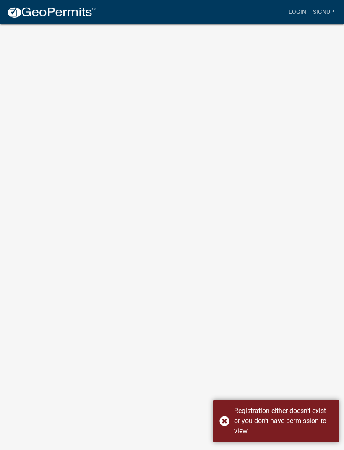
click at [228, 423] on div "Registration either doesn't exist or you don't have permission to view." at bounding box center [276, 421] width 126 height 43
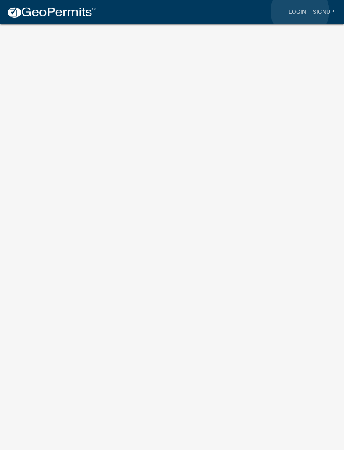
click at [300, 12] on link "Login" at bounding box center [297, 12] width 24 height 16
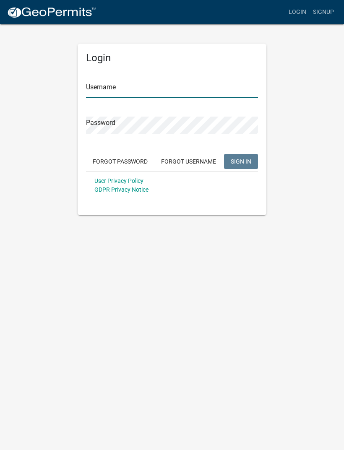
click at [195, 92] on input "Username" at bounding box center [172, 89] width 172 height 17
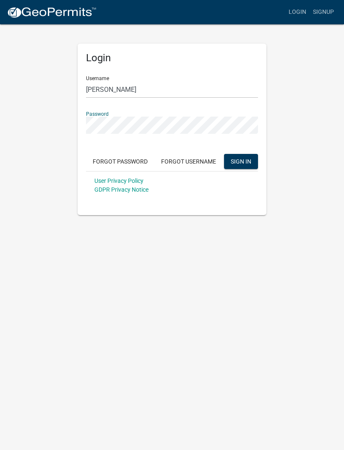
click at [238, 164] on span "SIGN IN" at bounding box center [241, 161] width 21 height 7
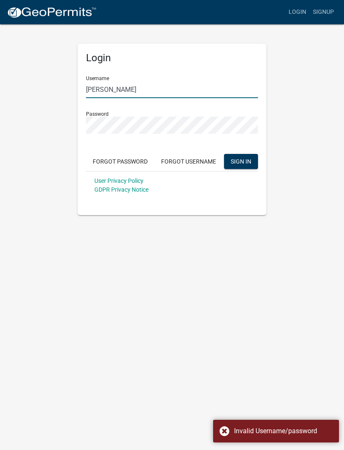
click at [147, 89] on input "[PERSON_NAME]" at bounding box center [172, 89] width 172 height 17
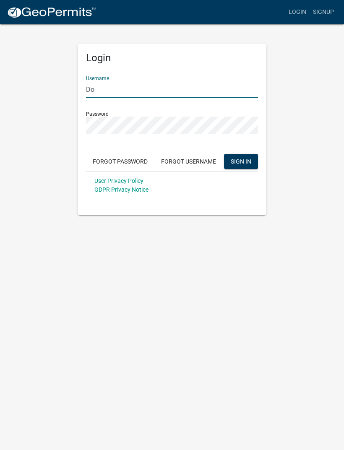
type input "D"
type input "[PERSON_NAME]"
click at [247, 161] on span "SIGN IN" at bounding box center [241, 161] width 21 height 7
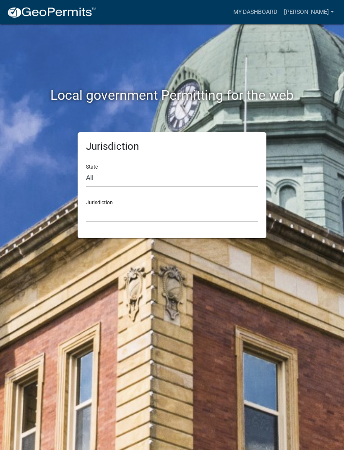
click at [95, 177] on select "All [US_STATE] [US_STATE] [US_STATE] [US_STATE] [US_STATE] [US_STATE] [US_STATE…" at bounding box center [172, 178] width 172 height 17
select select "[US_STATE]"
click at [199, 209] on select "City of [GEOGRAPHIC_DATA], [US_STATE] City of [GEOGRAPHIC_DATA], [US_STATE] Cit…" at bounding box center [172, 213] width 172 height 17
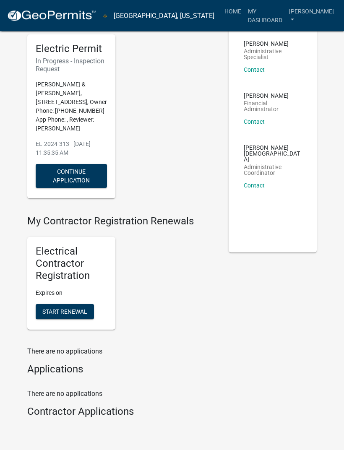
scroll to position [71, 0]
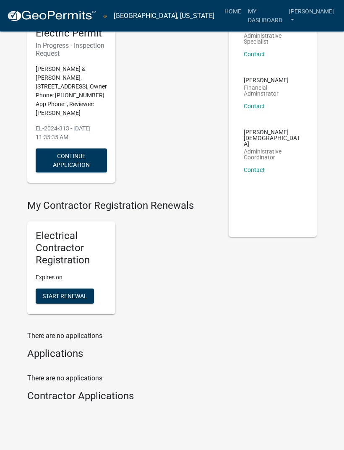
click at [73, 299] on span "Start Renewal" at bounding box center [64, 296] width 45 height 7
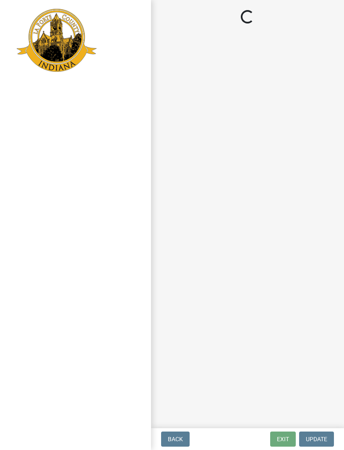
select select "IN"
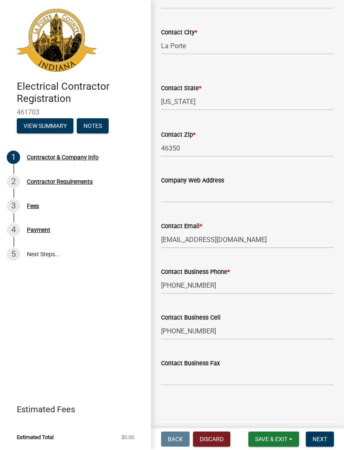
scroll to position [326, 0]
click at [326, 442] on span "Next" at bounding box center [320, 439] width 15 height 7
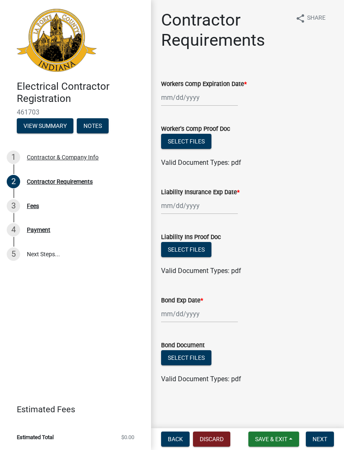
click at [198, 137] on button "Select files" at bounding box center [186, 141] width 50 height 15
click at [203, 140] on button "Select files" at bounding box center [186, 141] width 50 height 15
click at [201, 144] on button "Select files" at bounding box center [186, 141] width 50 height 15
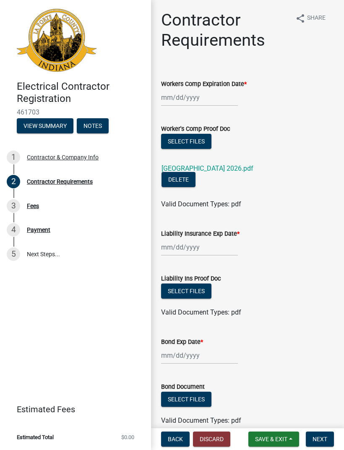
click at [198, 284] on button "Select files" at bounding box center [186, 291] width 50 height 15
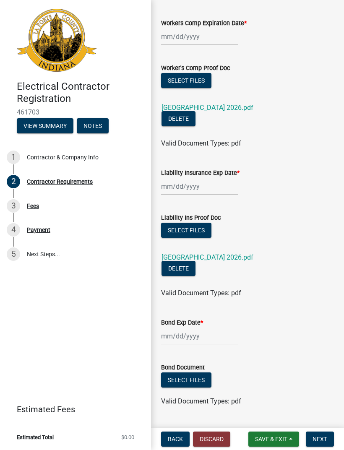
scroll to position [61, 0]
click at [325, 438] on span "Next" at bounding box center [320, 439] width 15 height 7
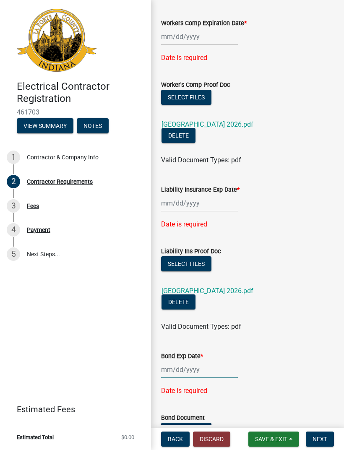
click at [202, 361] on div at bounding box center [199, 369] width 77 height 17
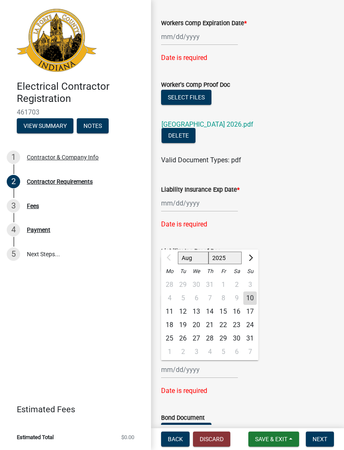
click at [200, 252] on select "Aug Sep Oct Nov Dec" at bounding box center [193, 258] width 31 height 13
select select "10"
click at [225, 332] on div "31" at bounding box center [223, 338] width 13 height 13
type input "[DATE]"
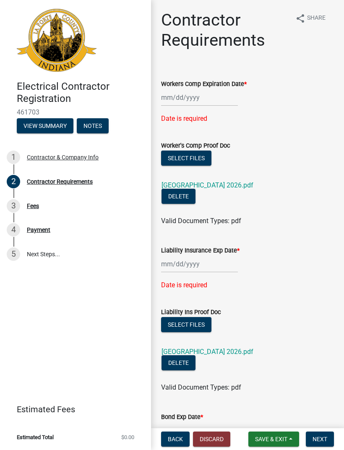
scroll to position [0, 0]
click at [228, 187] on link "[GEOGRAPHIC_DATA] 2026.pdf" at bounding box center [208, 185] width 92 height 8
click at [200, 98] on div at bounding box center [199, 97] width 77 height 17
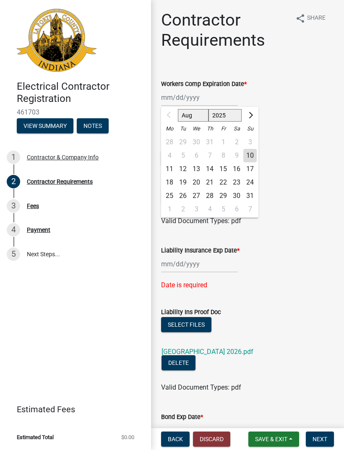
click at [253, 117] on button "Next month" at bounding box center [250, 115] width 10 height 13
click at [254, 113] on button "Next month" at bounding box center [250, 115] width 10 height 13
click at [255, 113] on button "Next month" at bounding box center [250, 115] width 10 height 13
click at [254, 113] on button "Next month" at bounding box center [250, 115] width 10 height 13
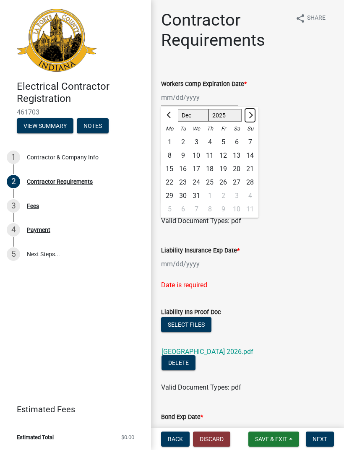
select select "1"
select select "2026"
click at [255, 115] on button "Next month" at bounding box center [250, 115] width 10 height 13
click at [254, 112] on button "Next month" at bounding box center [250, 115] width 10 height 13
click at [254, 116] on button "Next month" at bounding box center [250, 115] width 10 height 13
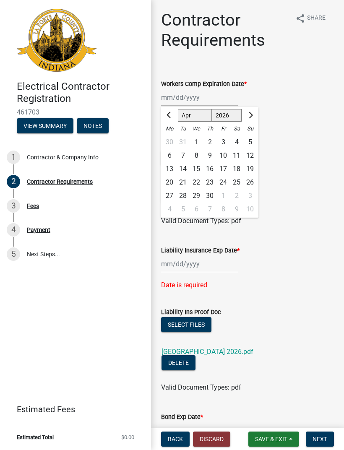
click at [254, 114] on button "Next month" at bounding box center [250, 115] width 10 height 13
click at [254, 117] on button "Next month" at bounding box center [250, 115] width 10 height 13
click at [254, 116] on button "Next month" at bounding box center [250, 115] width 10 height 13
select select "7"
click at [185, 152] on div "7" at bounding box center [182, 155] width 13 height 13
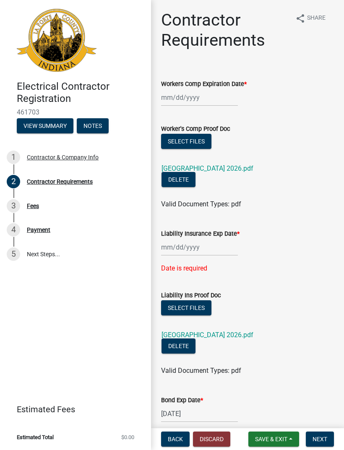
type input "[DATE]"
click at [199, 239] on div at bounding box center [199, 247] width 77 height 17
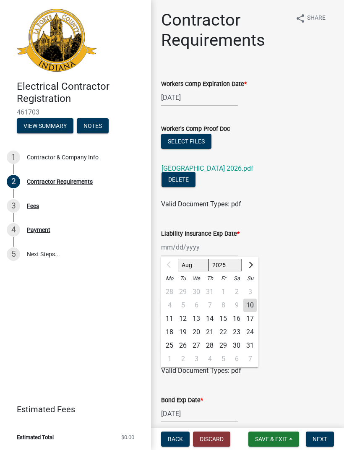
click at [254, 259] on button "Next month" at bounding box center [250, 265] width 10 height 13
click at [255, 259] on button "Next month" at bounding box center [250, 265] width 10 height 13
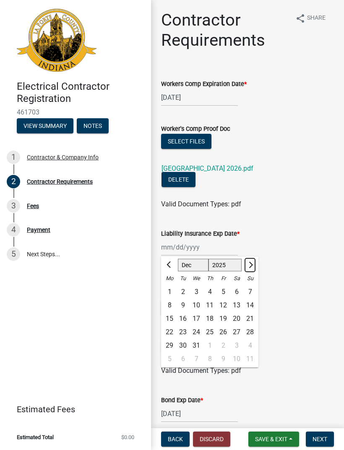
select select "1"
select select "2026"
click at [255, 259] on button "Next month" at bounding box center [250, 265] width 10 height 13
click at [258, 259] on div at bounding box center [250, 265] width 17 height 13
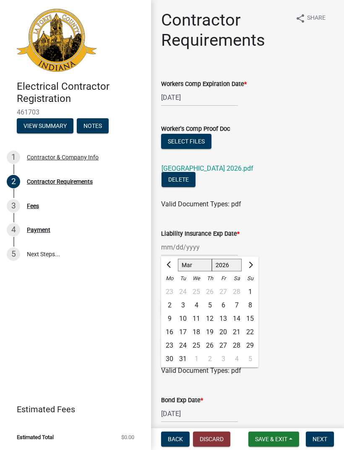
click at [253, 259] on button "Next month" at bounding box center [250, 265] width 10 height 13
click at [254, 259] on button "Next month" at bounding box center [250, 265] width 10 height 13
click at [252, 259] on button "Next month" at bounding box center [250, 265] width 10 height 13
click at [255, 259] on button "Next month" at bounding box center [250, 265] width 10 height 13
select select "7"
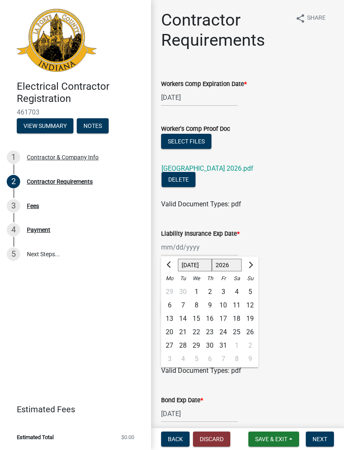
click at [187, 299] on div "7" at bounding box center [182, 305] width 13 height 13
type input "[DATE]"
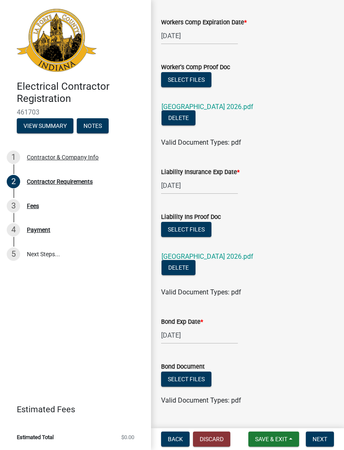
scroll to position [61, 0]
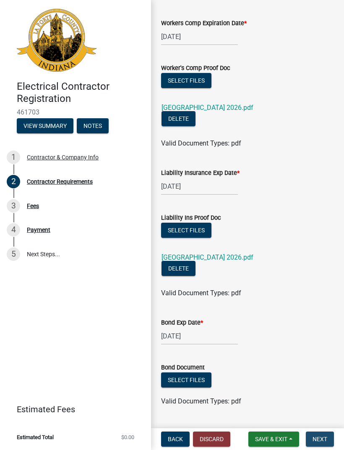
click at [325, 437] on span "Next" at bounding box center [320, 439] width 15 height 7
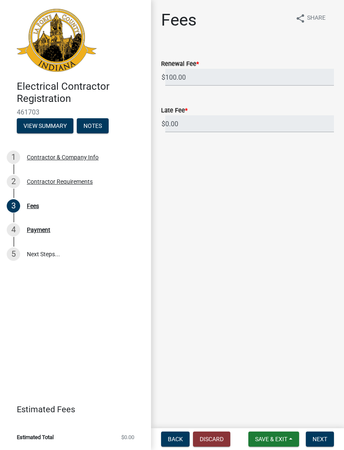
click at [322, 437] on span "Next" at bounding box center [320, 439] width 15 height 7
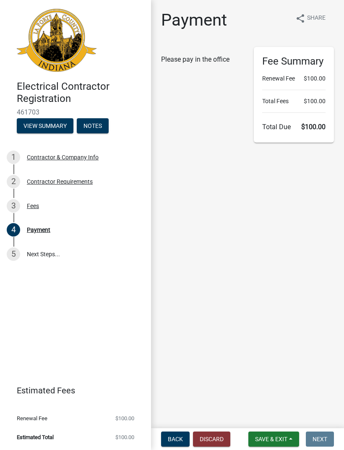
click at [182, 437] on span "Back" at bounding box center [175, 439] width 15 height 7
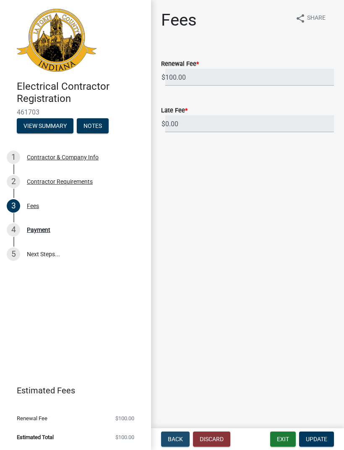
click at [184, 438] on button "Back" at bounding box center [175, 439] width 29 height 15
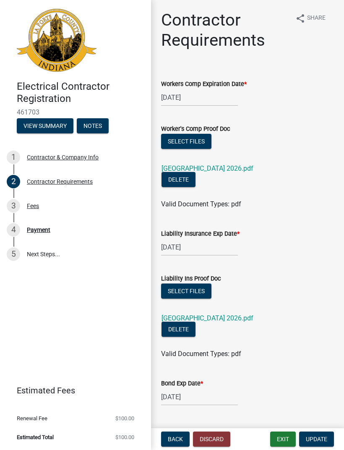
click at [327, 440] on button "Update" at bounding box center [316, 439] width 35 height 15
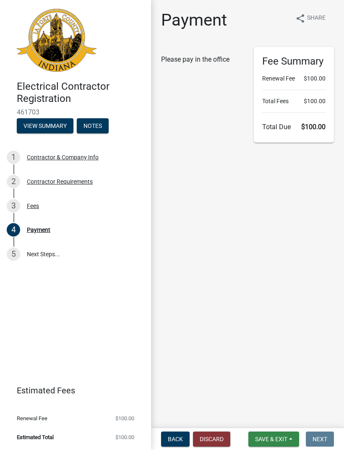
click at [285, 437] on span "Save & Exit" at bounding box center [271, 439] width 32 height 7
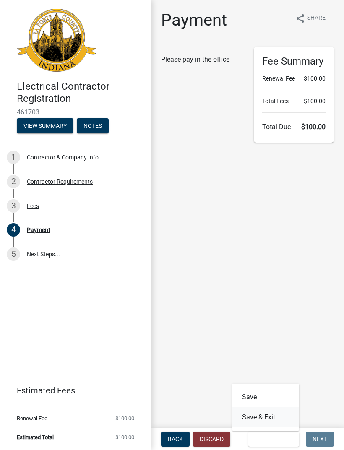
click at [277, 416] on button "Save & Exit" at bounding box center [265, 418] width 67 height 20
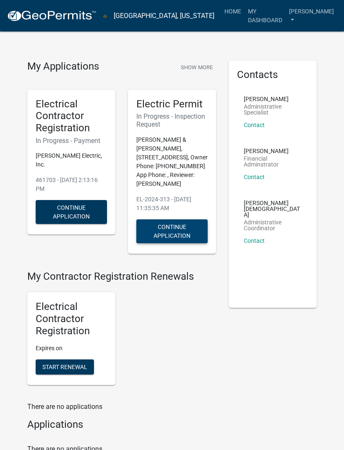
click at [186, 236] on button "Continue Application" at bounding box center [171, 232] width 71 height 24
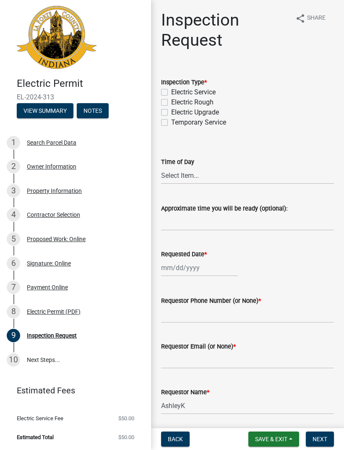
scroll to position [3, 0]
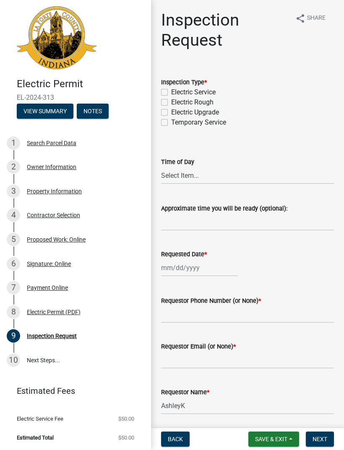
click at [322, 442] on span "Next" at bounding box center [320, 439] width 15 height 7
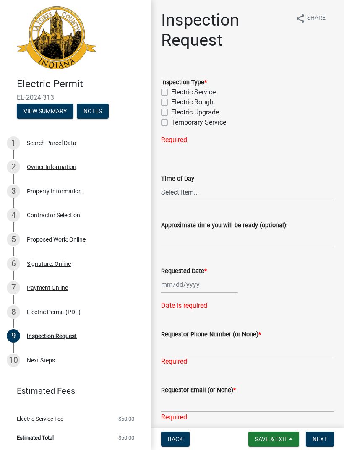
click at [325, 436] on span "Next" at bounding box center [320, 439] width 15 height 7
click at [175, 433] on button "Back" at bounding box center [175, 439] width 29 height 15
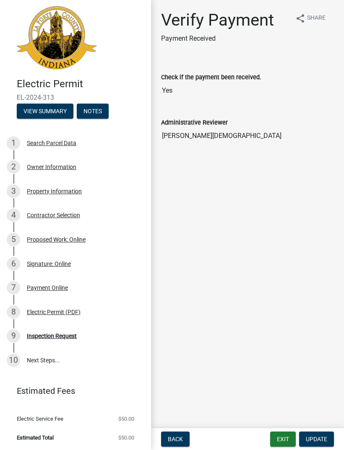
click at [182, 435] on button "Back" at bounding box center [175, 439] width 29 height 15
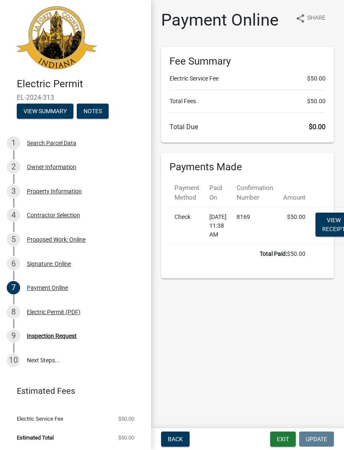
click at [182, 437] on span "Back" at bounding box center [175, 439] width 15 height 7
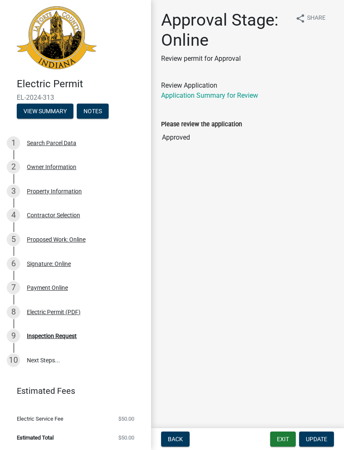
click at [182, 435] on button "Back" at bounding box center [175, 439] width 29 height 15
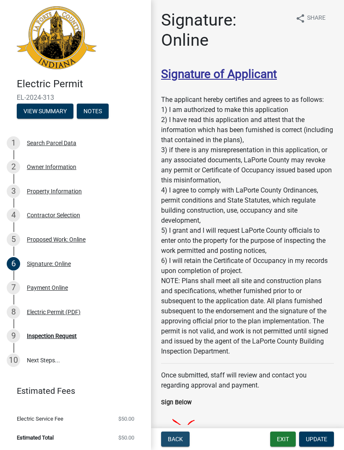
click at [184, 436] on button "Back" at bounding box center [175, 439] width 29 height 15
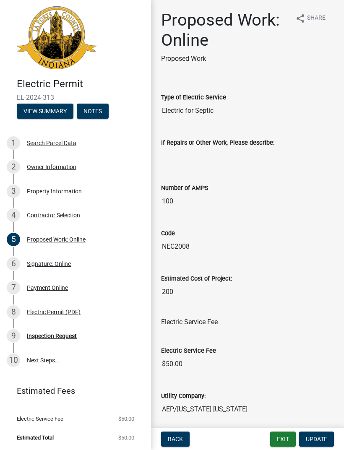
click at [173, 433] on button "Back" at bounding box center [175, 439] width 29 height 15
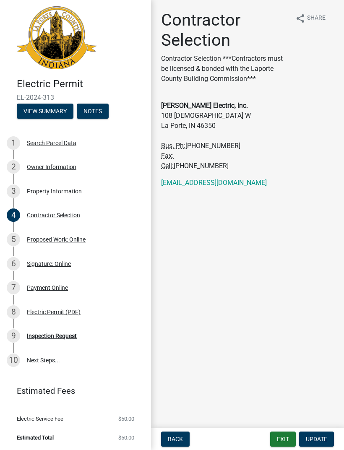
click at [181, 437] on span "Back" at bounding box center [175, 439] width 15 height 7
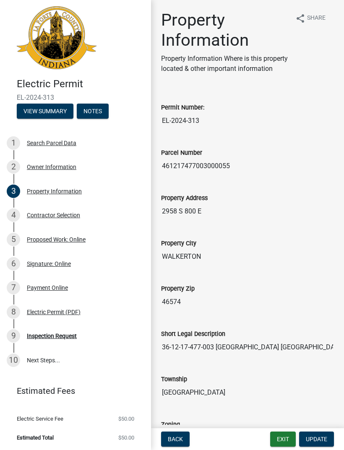
click at [182, 435] on button "Back" at bounding box center [175, 439] width 29 height 15
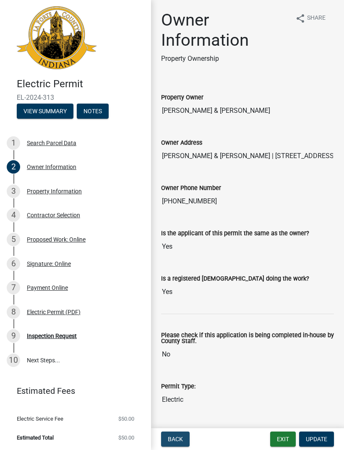
click at [184, 436] on button "Back" at bounding box center [175, 439] width 29 height 15
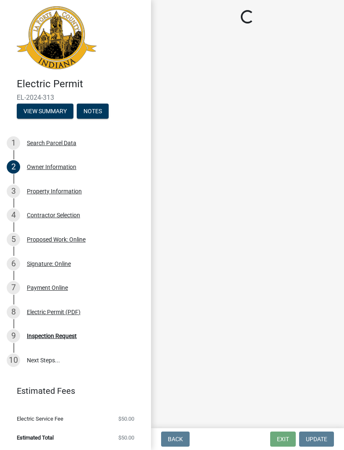
scroll to position [0, 0]
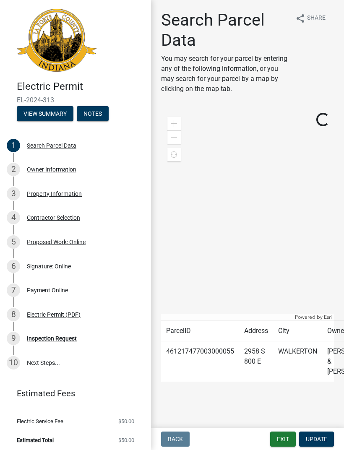
click at [239, 352] on td "461217477003000055" at bounding box center [200, 362] width 78 height 41
click at [325, 439] on span "Update" at bounding box center [316, 439] width 21 height 7
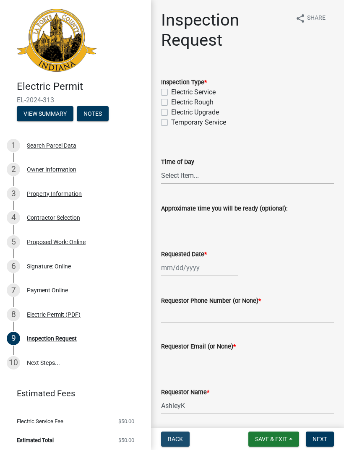
click at [183, 434] on button "Back" at bounding box center [175, 439] width 29 height 15
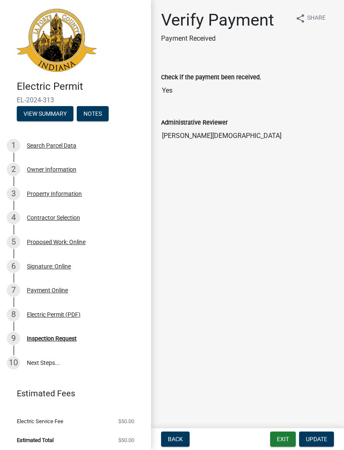
click at [174, 429] on nav "Back Exit Update" at bounding box center [247, 440] width 193 height 22
click at [181, 436] on span "Back" at bounding box center [175, 439] width 15 height 7
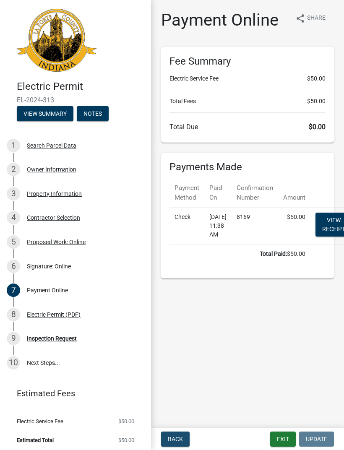
click at [186, 440] on button "Back" at bounding box center [175, 439] width 29 height 15
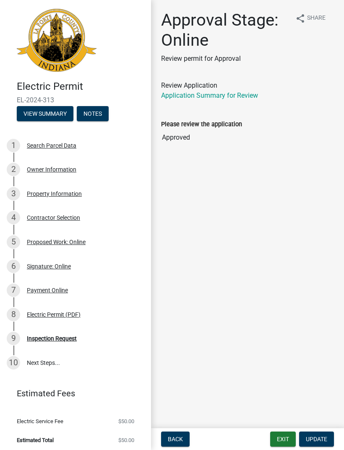
click at [182, 434] on button "Back" at bounding box center [175, 439] width 29 height 15
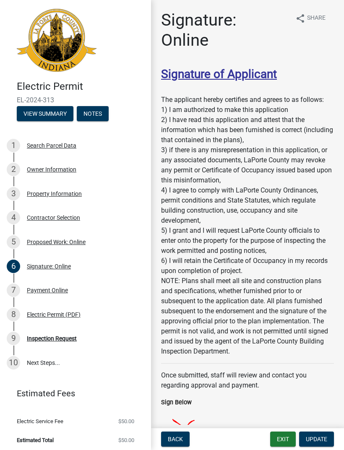
click at [179, 435] on button "Back" at bounding box center [175, 439] width 29 height 15
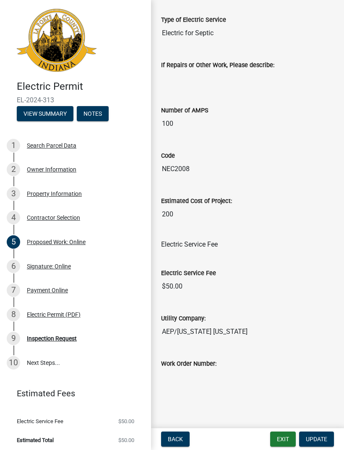
scroll to position [78, 0]
click at [176, 435] on button "Back" at bounding box center [175, 439] width 29 height 15
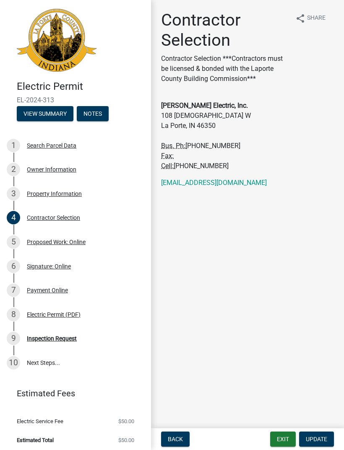
click at [177, 437] on span "Back" at bounding box center [175, 439] width 15 height 7
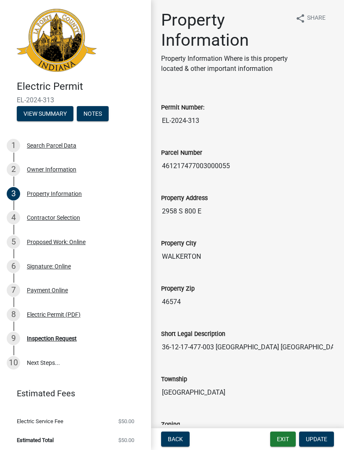
click at [179, 435] on button "Back" at bounding box center [175, 439] width 29 height 15
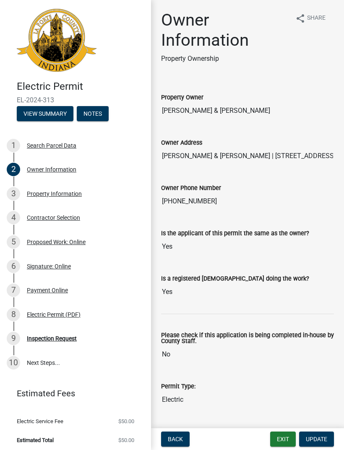
click at [283, 436] on button "Exit" at bounding box center [283, 439] width 26 height 15
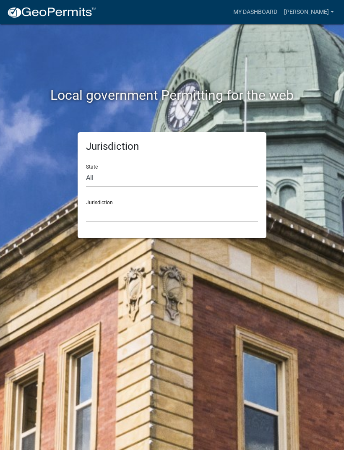
click at [107, 175] on select "All [US_STATE] [US_STATE] [US_STATE] [US_STATE] [US_STATE] [US_STATE] [US_STATE…" at bounding box center [172, 178] width 172 height 17
select select "[US_STATE]"
click at [241, 215] on select "City of [GEOGRAPHIC_DATA], [US_STATE] City of [GEOGRAPHIC_DATA], [US_STATE] Cit…" at bounding box center [172, 213] width 172 height 17
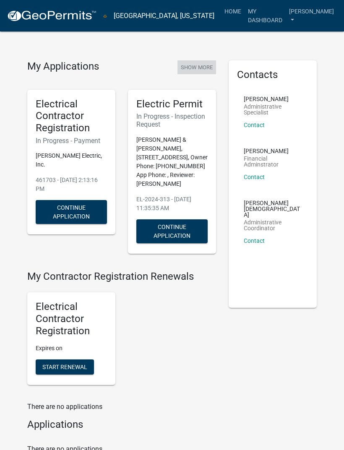
click at [205, 64] on button "Show More" at bounding box center [197, 67] width 39 height 14
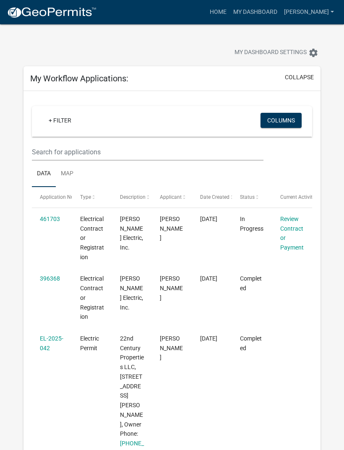
click at [304, 75] on button "collapse" at bounding box center [299, 77] width 29 height 9
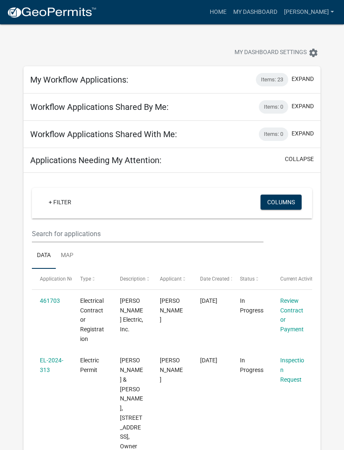
click at [314, 53] on icon "settings" at bounding box center [314, 53] width 10 height 10
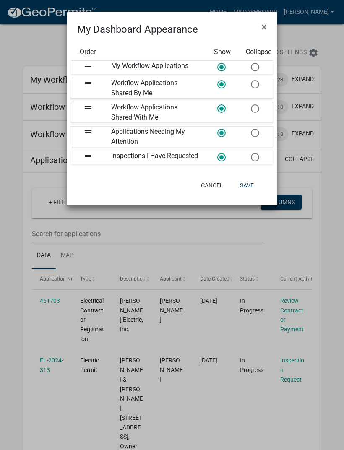
click at [220, 193] on button "Cancel" at bounding box center [212, 185] width 36 height 15
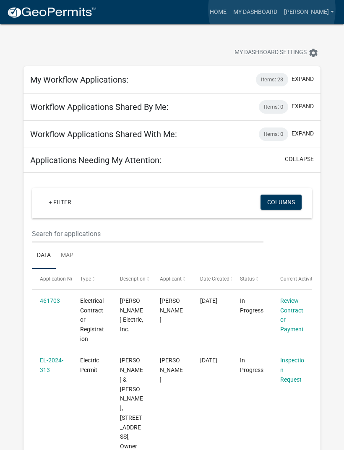
click at [272, 9] on link "My Dashboard" at bounding box center [255, 12] width 51 height 16
click at [230, 12] on link "Home" at bounding box center [219, 12] width 24 height 16
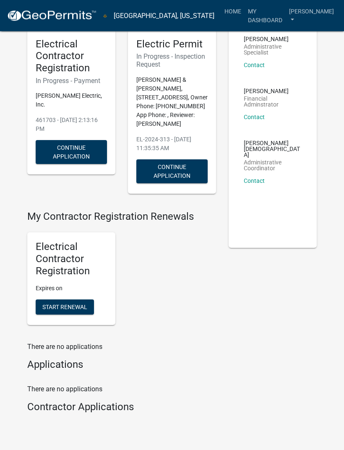
scroll to position [71, 0]
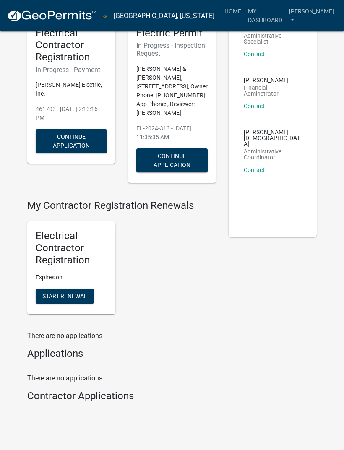
click at [79, 360] on h4 "Applications" at bounding box center [121, 354] width 189 height 12
click at [123, 403] on h4 "Contractor Applications" at bounding box center [121, 396] width 189 height 12
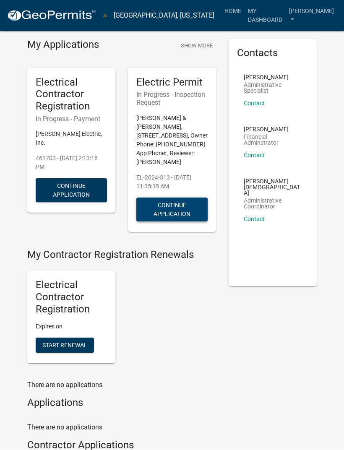
click at [185, 215] on button "Continue Application" at bounding box center [171, 210] width 71 height 24
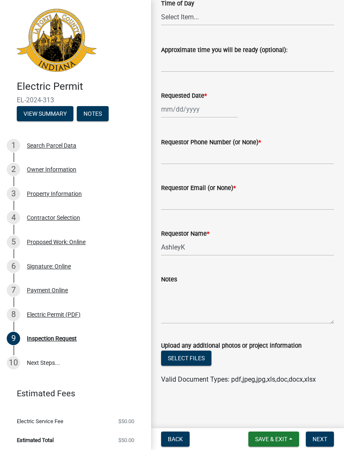
scroll to position [159, 0]
click at [288, 440] on button "Save & Exit" at bounding box center [274, 439] width 51 height 15
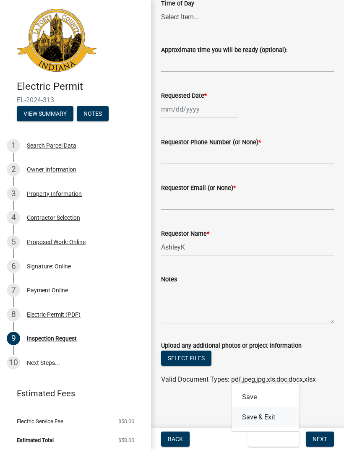
click at [273, 419] on button "Save & Exit" at bounding box center [265, 418] width 67 height 20
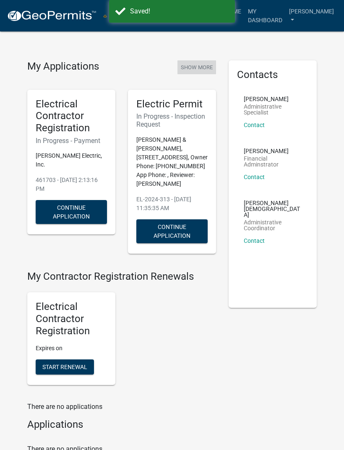
click at [204, 68] on button "Show More" at bounding box center [197, 67] width 39 height 14
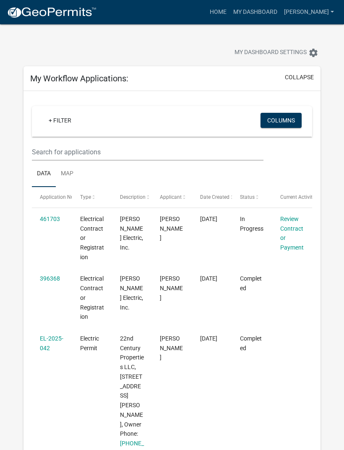
click at [309, 78] on button "collapse" at bounding box center [299, 77] width 29 height 9
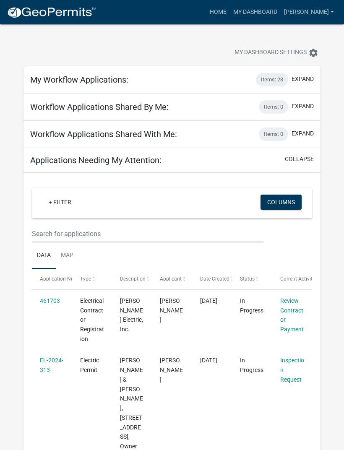
click at [306, 158] on button "collapse" at bounding box center [299, 159] width 29 height 9
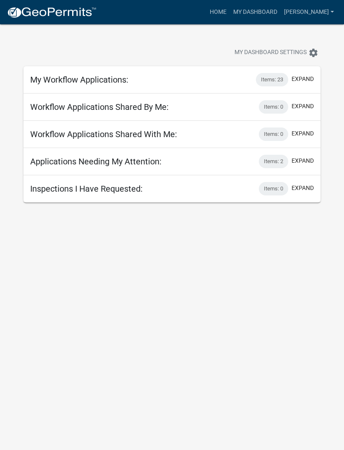
click at [283, 160] on div "Items: 2" at bounding box center [273, 161] width 29 height 13
click at [311, 160] on button "expand" at bounding box center [303, 161] width 22 height 9
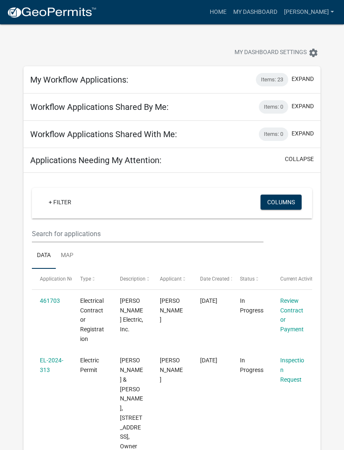
click at [307, 157] on button "collapse" at bounding box center [299, 159] width 29 height 9
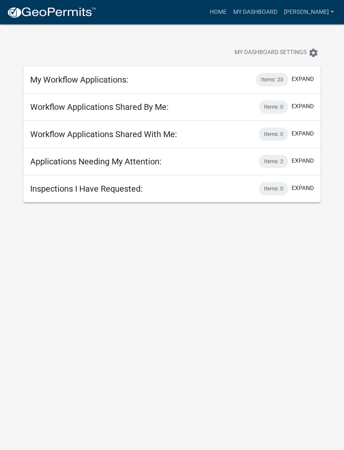
click at [328, 10] on link "[PERSON_NAME]" at bounding box center [309, 12] width 57 height 16
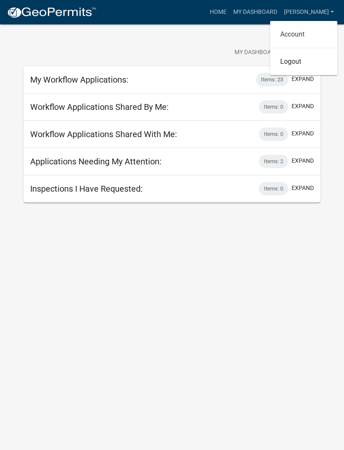
click at [307, 36] on link "Account" at bounding box center [303, 34] width 67 height 20
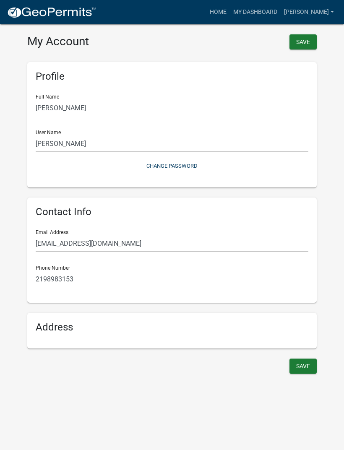
click at [312, 362] on button "Save" at bounding box center [303, 366] width 27 height 15
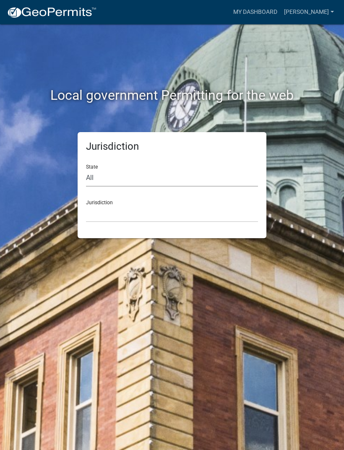
click at [101, 181] on select "All [US_STATE] [US_STATE] [US_STATE] [US_STATE] [US_STATE] [US_STATE] [US_STATE…" at bounding box center [172, 178] width 172 height 17
select select "[US_STATE]"
click at [191, 205] on select "City of [GEOGRAPHIC_DATA], [US_STATE] City of [GEOGRAPHIC_DATA], [US_STATE] Cit…" at bounding box center [172, 213] width 172 height 17
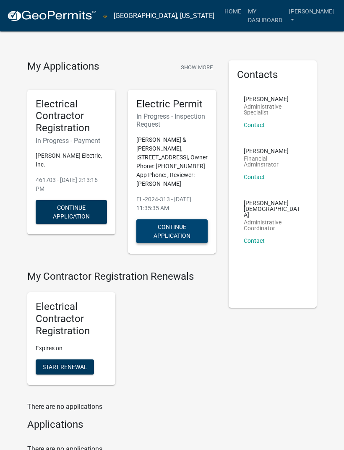
click at [181, 238] on button "Continue Application" at bounding box center [171, 232] width 71 height 24
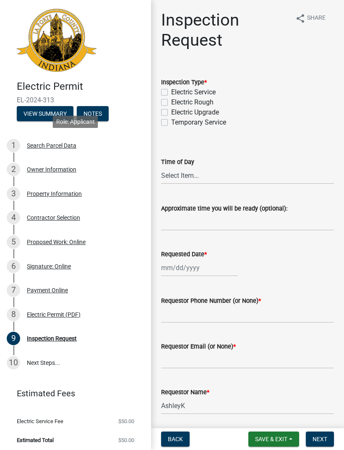
click at [66, 149] on div "1 Search Parcel Data" at bounding box center [72, 145] width 131 height 13
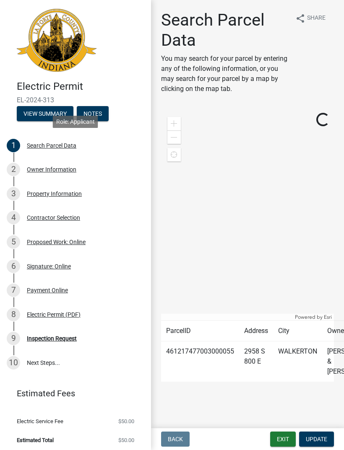
click at [285, 439] on button "Exit" at bounding box center [283, 439] width 26 height 15
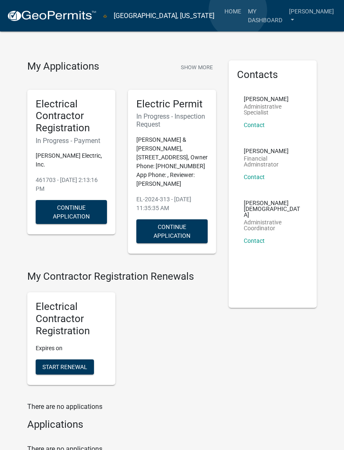
click at [238, 10] on link "Home" at bounding box center [233, 11] width 24 height 16
